Goal: Information Seeking & Learning: Understand process/instructions

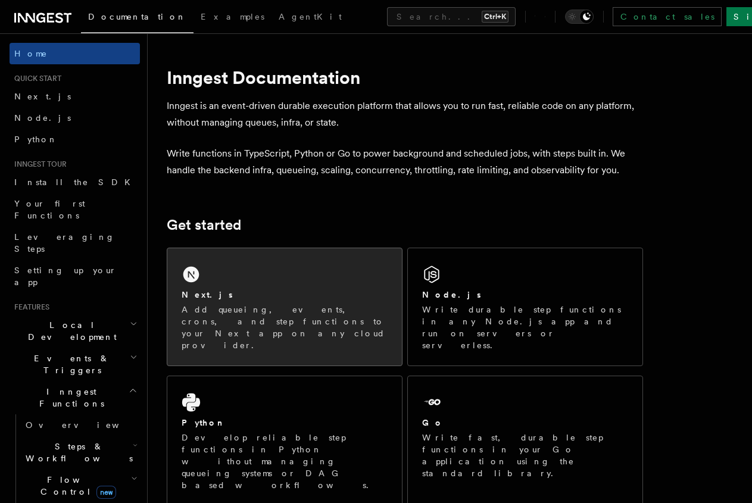
click at [189, 283] on icon at bounding box center [191, 275] width 16 height 16
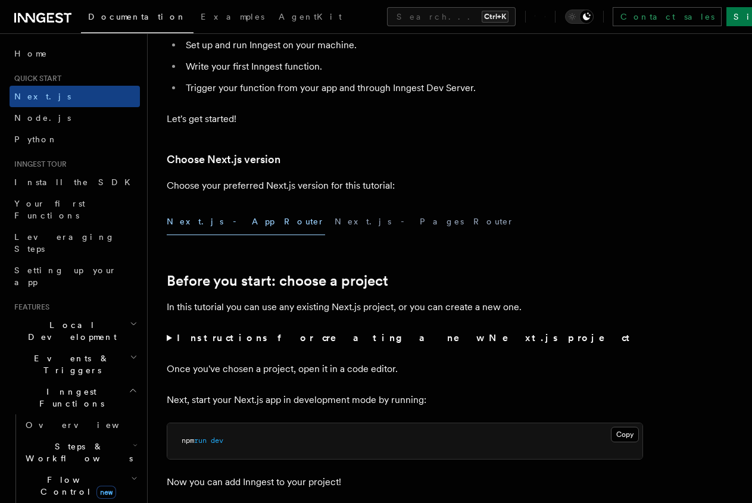
scroll to position [182, 0]
click at [216, 235] on button "Next.js - App Router" at bounding box center [246, 221] width 158 height 27
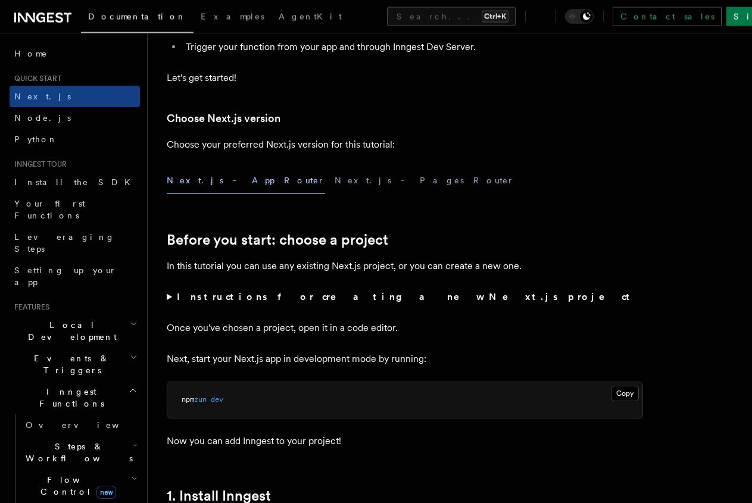
scroll to position [486, 0]
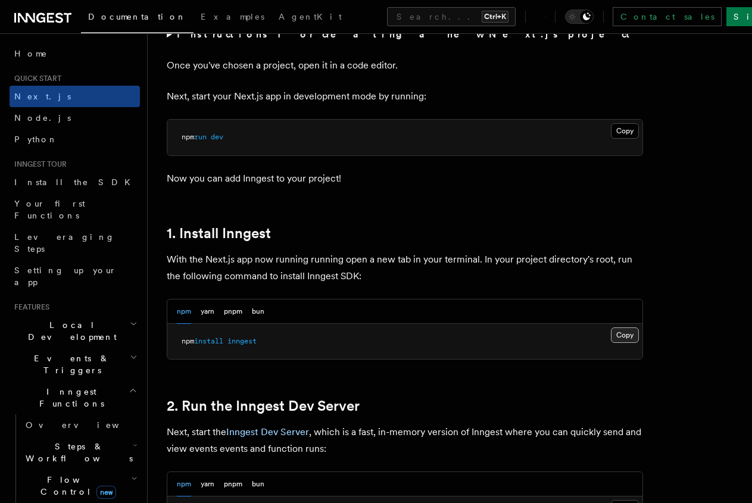
click at [611, 343] on button "Copy Copied" at bounding box center [625, 334] width 28 height 15
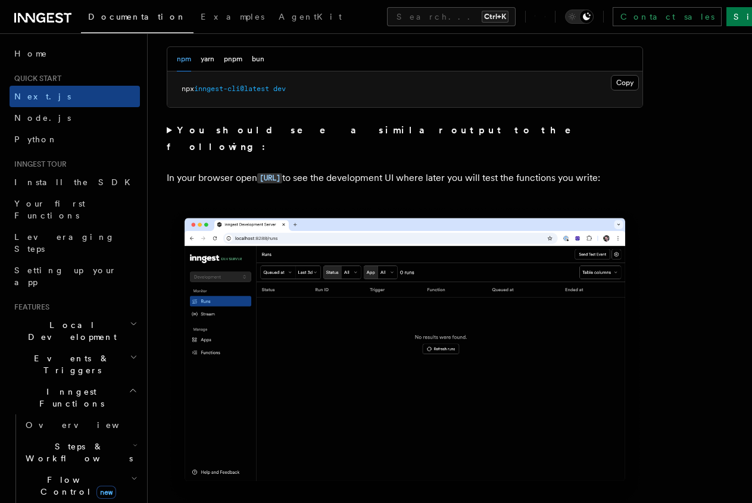
scroll to position [850, 0]
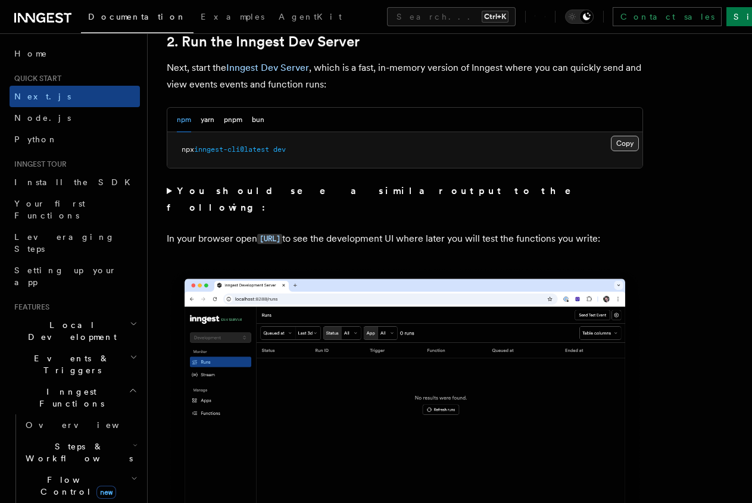
click at [611, 151] on button "Copy Copied" at bounding box center [625, 143] width 28 height 15
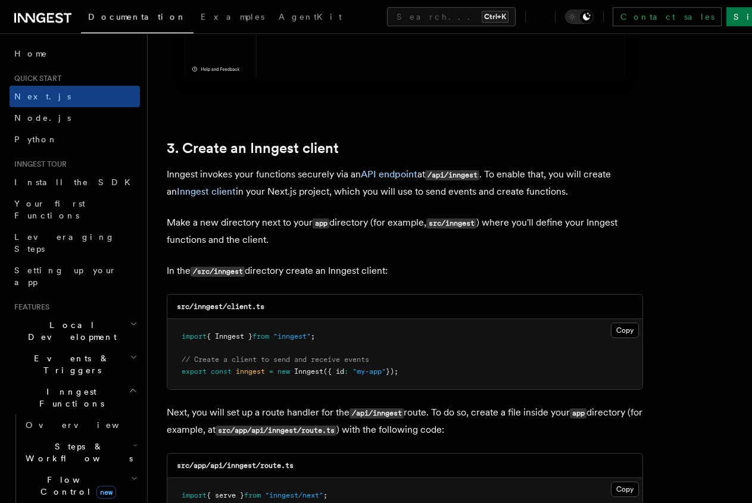
scroll to position [1396, 0]
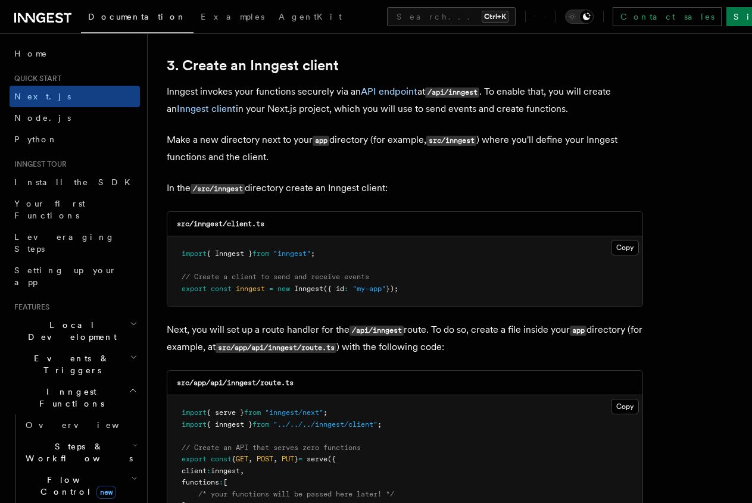
drag, startPoint x: 584, startPoint y: 237, endPoint x: 573, endPoint y: 271, distance: 36.1
click at [611, 245] on button "Copy Copied" at bounding box center [625, 247] width 28 height 15
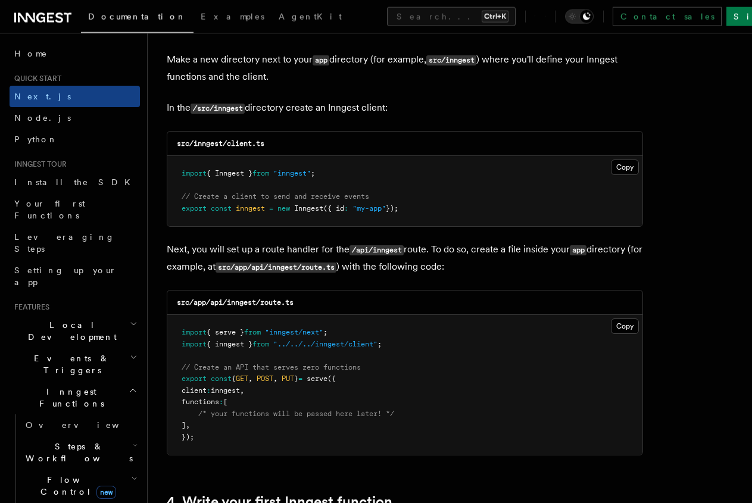
scroll to position [1639, 0]
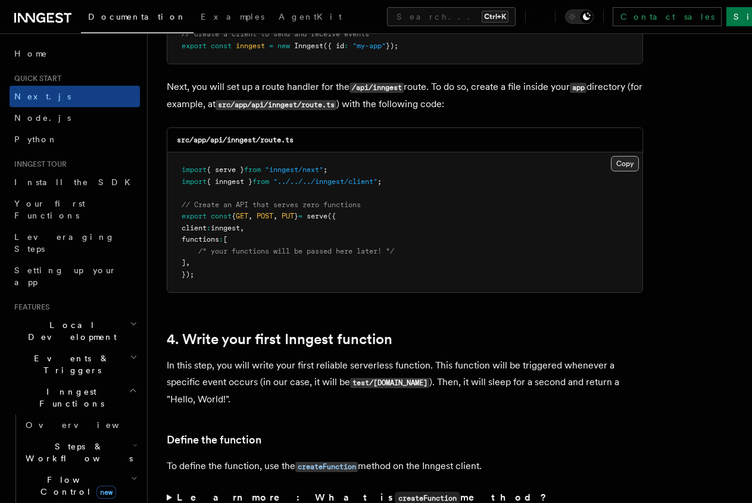
click at [611, 156] on button "Copy Copied" at bounding box center [625, 163] width 28 height 15
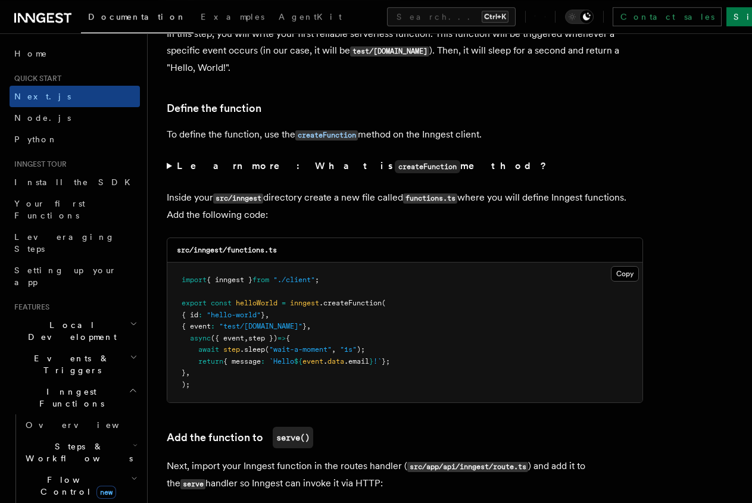
scroll to position [2003, 0]
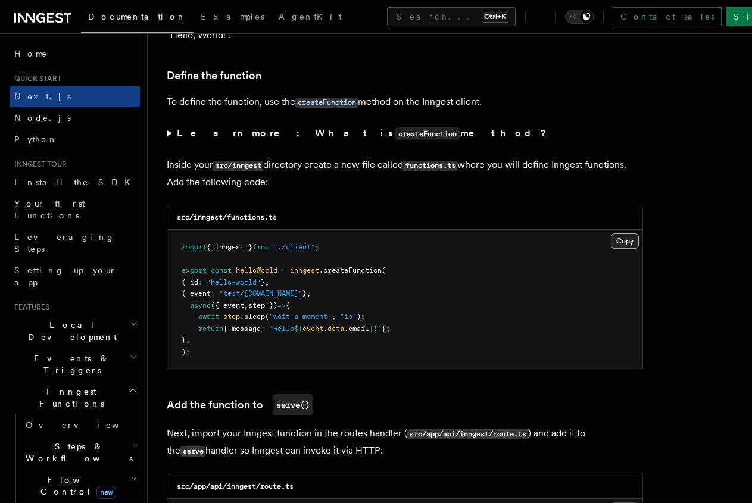
click at [611, 234] on button "Copy Copied" at bounding box center [625, 240] width 28 height 15
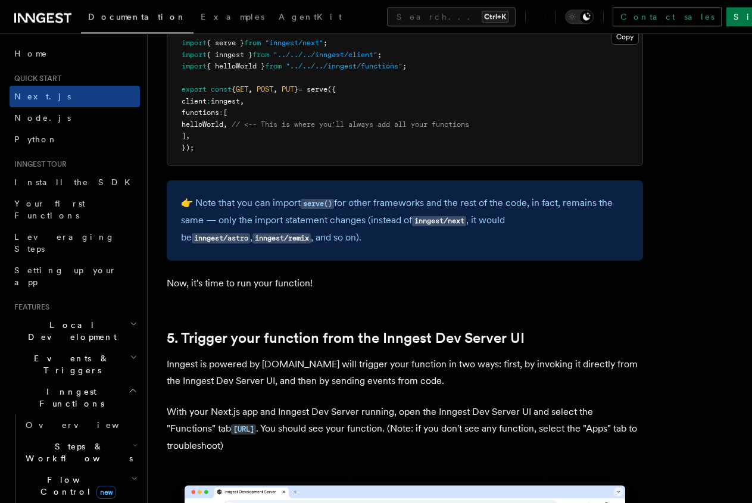
scroll to position [2489, 0]
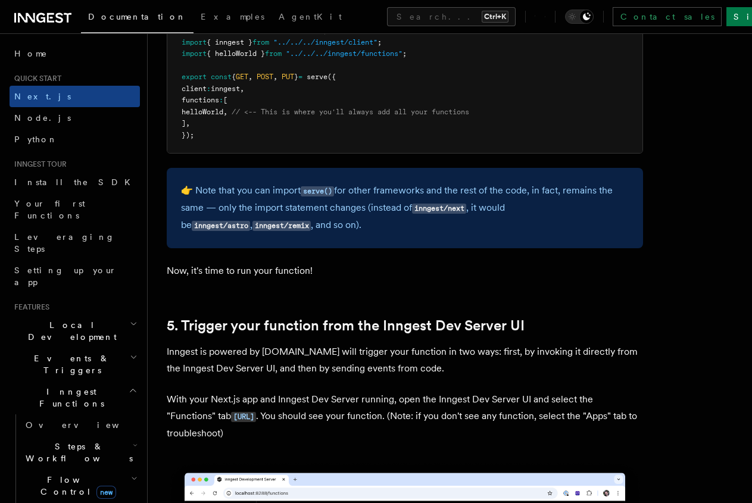
click at [374, 216] on p "👉 Note that you can import serve() for other frameworks and the rest of the cod…" at bounding box center [405, 208] width 448 height 52
click at [324, 270] on p "Now, it's time to run your function!" at bounding box center [405, 270] width 476 height 17
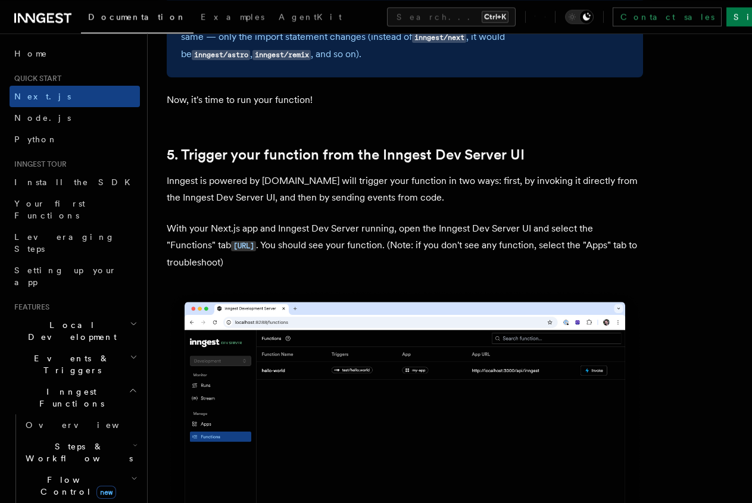
scroll to position [2671, 0]
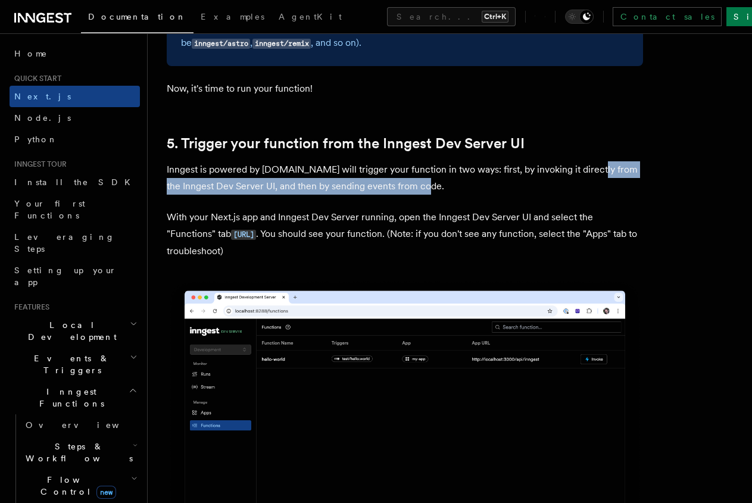
drag, startPoint x: 166, startPoint y: 177, endPoint x: 471, endPoint y: 179, distance: 305.3
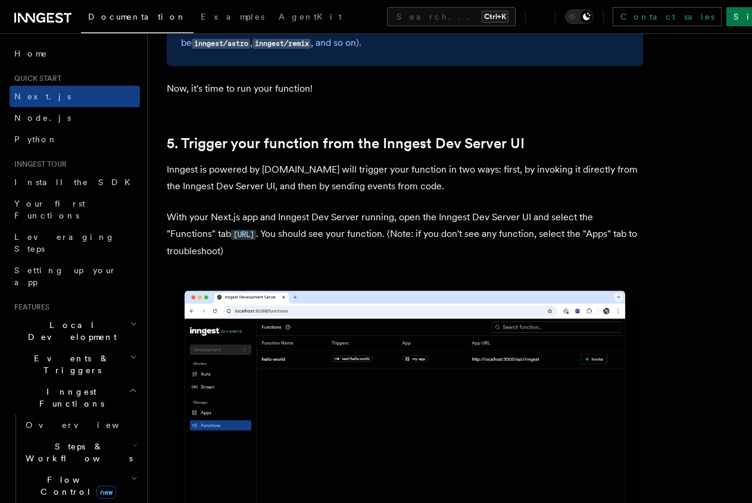
click at [482, 179] on p "Inngest is powered by [DOMAIN_NAME] will trigger your function in two ways: fir…" at bounding box center [405, 177] width 476 height 33
click at [464, 178] on p "Inngest is powered by [DOMAIN_NAME] will trigger your function in two ways: fir…" at bounding box center [405, 177] width 476 height 33
click at [468, 183] on p "Inngest is powered by [DOMAIN_NAME] will trigger your function in two ways: fir…" at bounding box center [405, 177] width 476 height 33
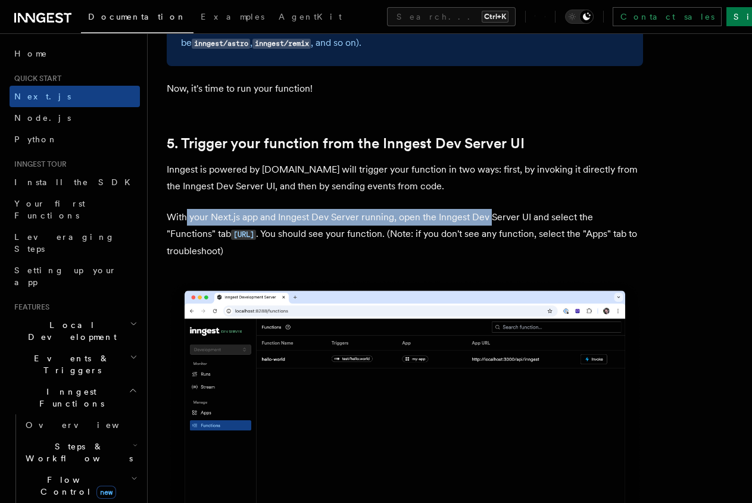
drag, startPoint x: 252, startPoint y: 220, endPoint x: 490, endPoint y: 213, distance: 238.8
click at [490, 213] on p "With your Next.js app and Inngest Dev Server running, open the Inngest Dev Serv…" at bounding box center [405, 234] width 476 height 51
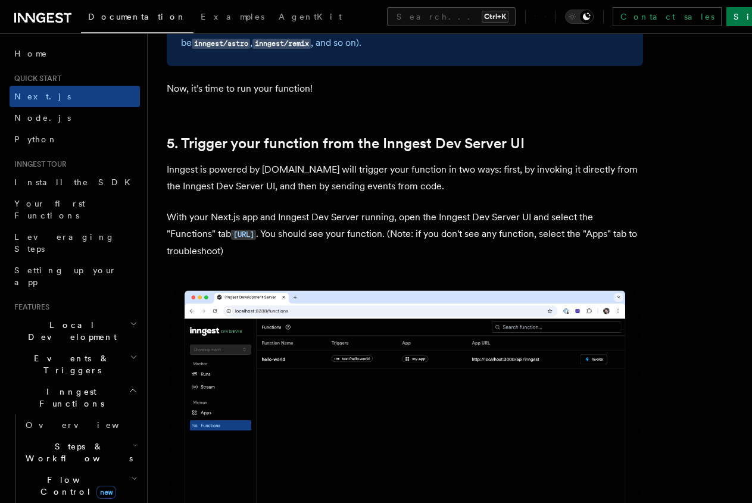
click at [380, 245] on p "With your Next.js app and Inngest Dev Server running, open the Inngest Dev Serv…" at bounding box center [405, 234] width 476 height 51
click at [407, 243] on p "With your Next.js app and Inngest Dev Server running, open the Inngest Dev Serv…" at bounding box center [405, 234] width 476 height 51
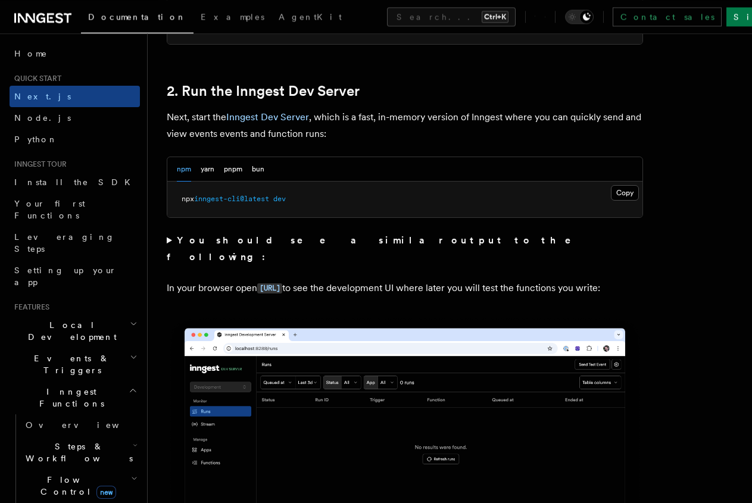
scroll to position [789, 0]
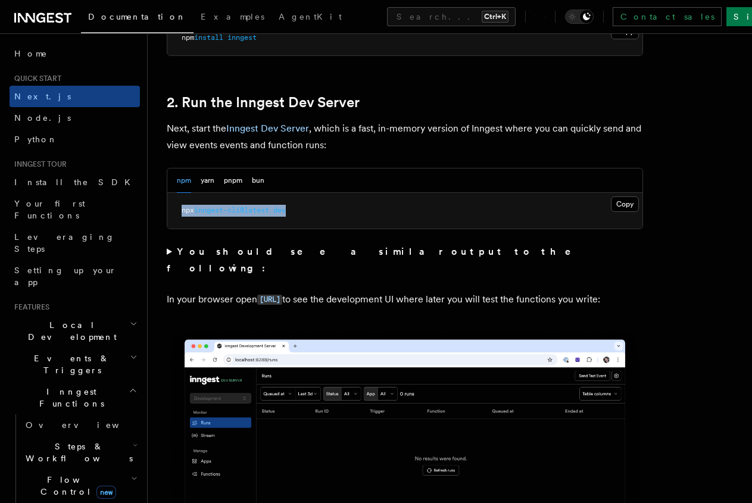
drag, startPoint x: 182, startPoint y: 227, endPoint x: 300, endPoint y: 229, distance: 117.9
click at [300, 229] on pre "npx inngest-cli@latest dev" at bounding box center [404, 211] width 475 height 36
copy span "npx inngest-cli@latest dev"
